Goal: Information Seeking & Learning: Learn about a topic

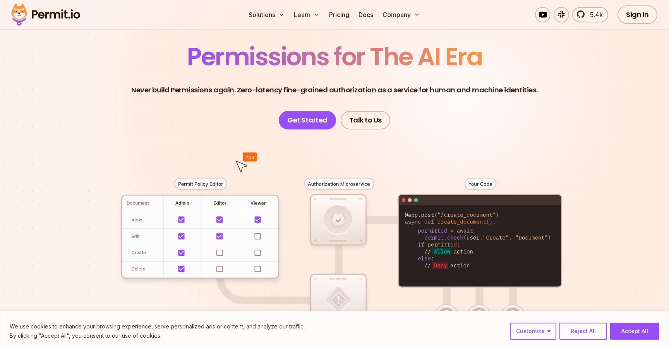
scroll to position [77, 0]
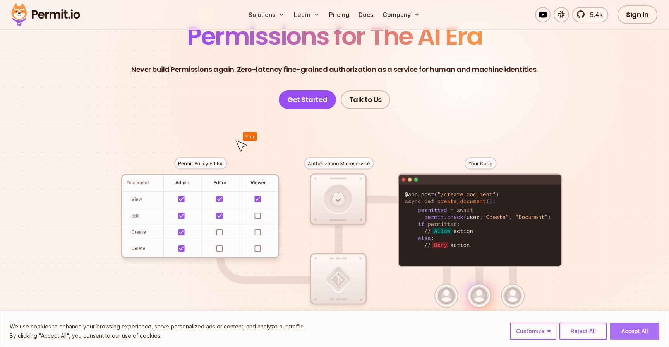
click at [642, 329] on button "Accept All" at bounding box center [634, 331] width 49 height 17
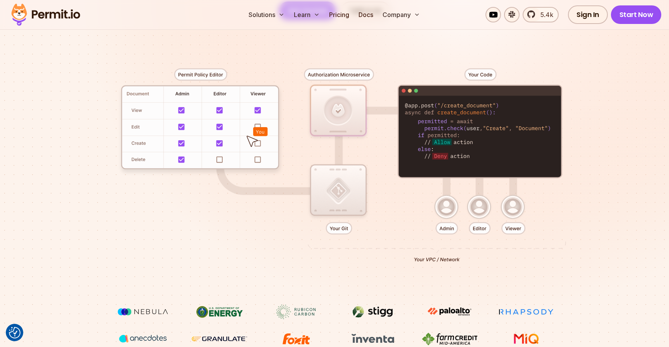
scroll to position [168, 0]
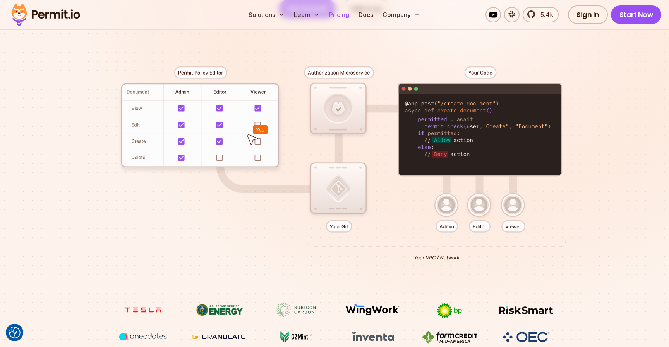
click at [339, 15] on link "Pricing" at bounding box center [339, 14] width 26 height 15
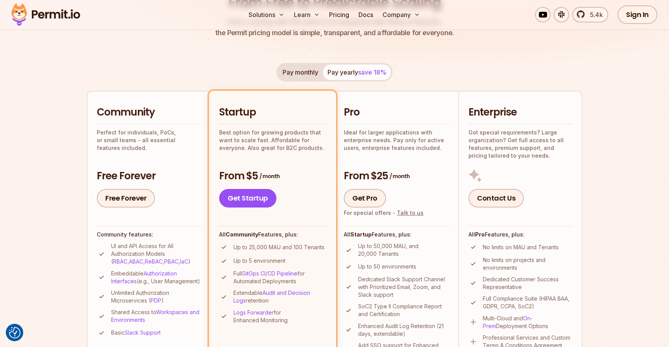
scroll to position [161, 0]
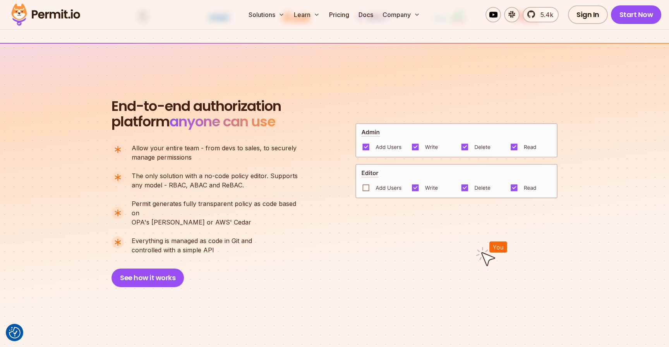
scroll to position [531, 0]
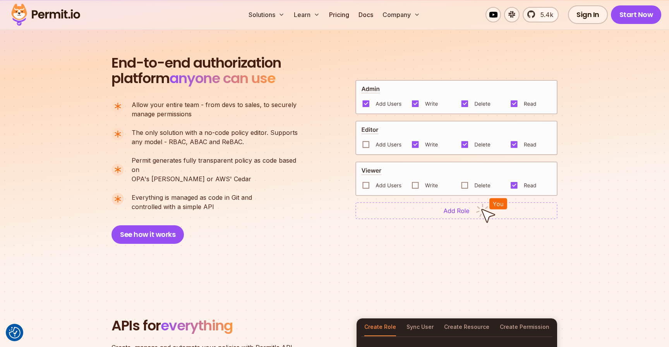
click at [368, 142] on img at bounding box center [456, 138] width 202 height 35
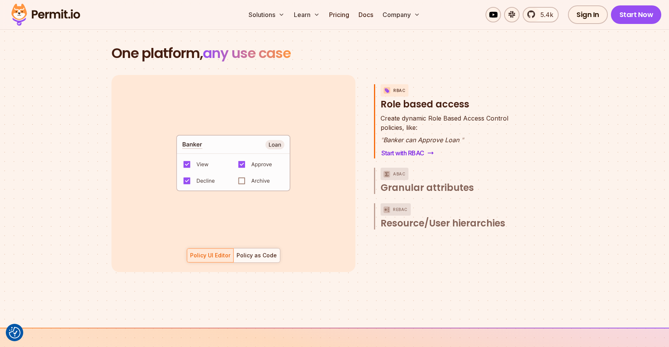
scroll to position [1136, 0]
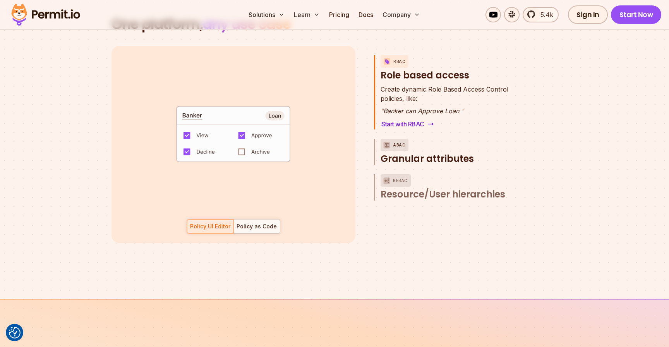
click at [434, 153] on span "Granular attributes" at bounding box center [426, 159] width 93 height 12
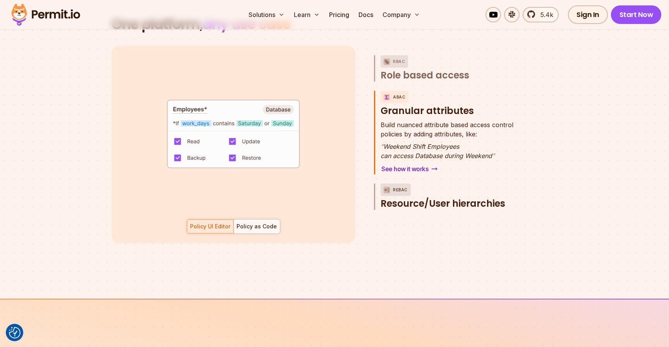
click at [443, 198] on span "Resource/User hierarchies" at bounding box center [442, 204] width 125 height 12
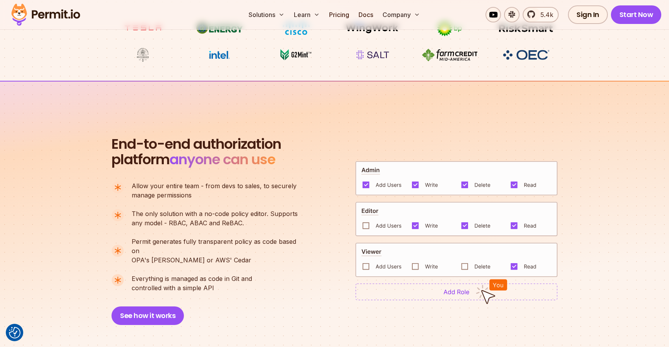
scroll to position [402, 0]
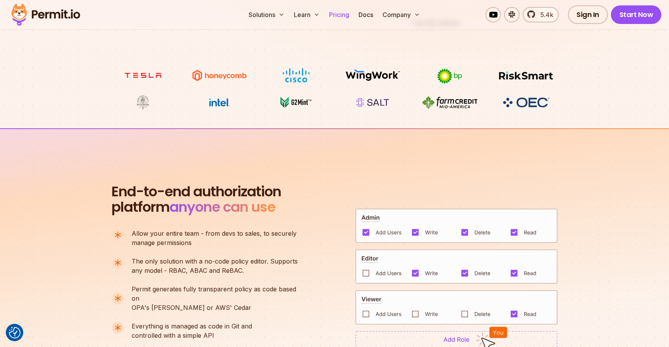
click at [342, 20] on link "Pricing" at bounding box center [339, 14] width 26 height 15
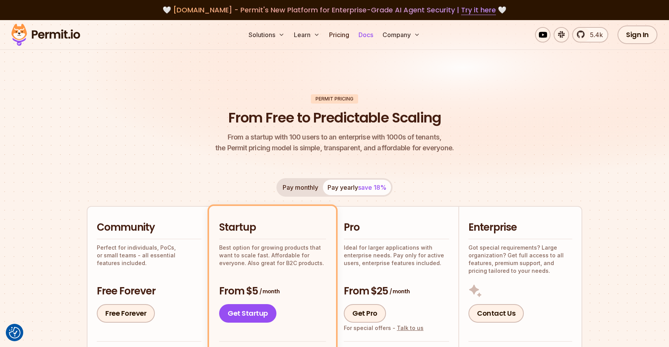
click at [366, 34] on link "Docs" at bounding box center [365, 34] width 21 height 15
